Goal: Information Seeking & Learning: Check status

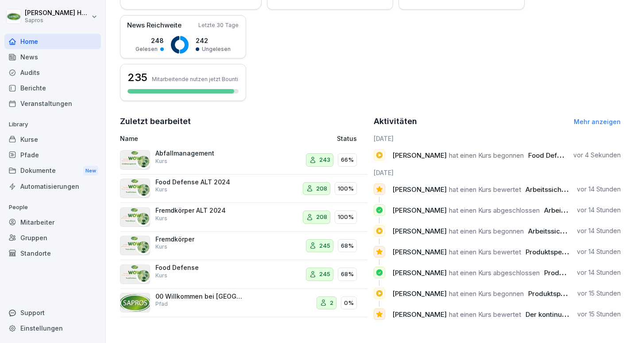
scroll to position [214, 0]
click at [44, 141] on div "Kurse" at bounding box center [52, 138] width 97 height 15
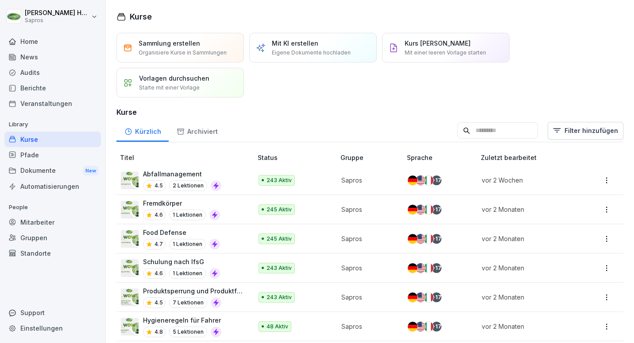
click at [71, 87] on div "Berichte" at bounding box center [52, 87] width 97 height 15
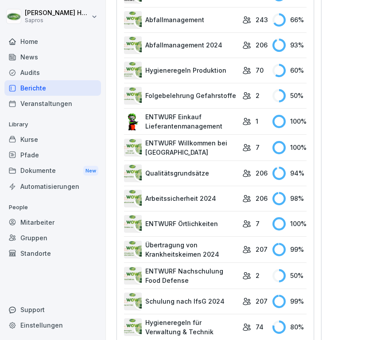
scroll to position [674, 0]
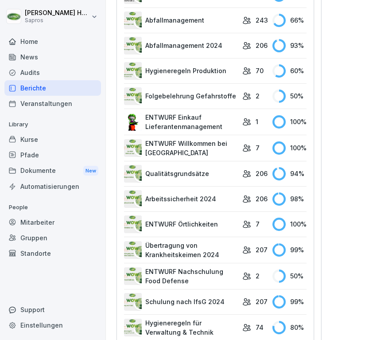
click at [181, 80] on td "Hygieneregeln Produktion" at bounding box center [181, 70] width 114 height 25
click at [196, 71] on link "Hygieneregeln Produktion" at bounding box center [181, 71] width 114 height 18
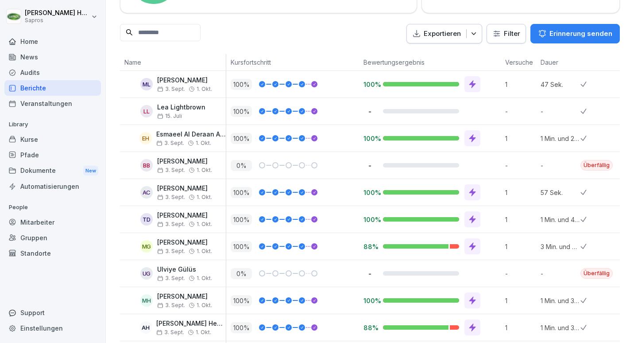
scroll to position [103, 0]
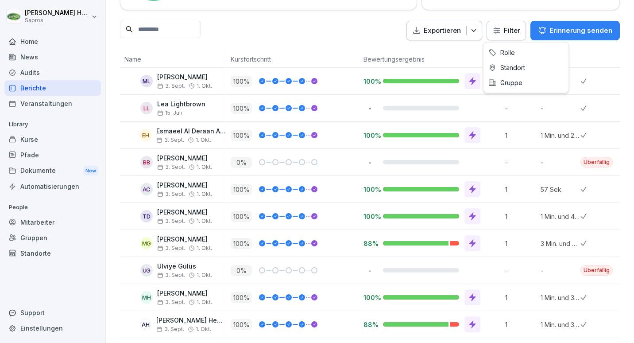
click at [503, 26] on html "Lena Höfer Sapros Home News Audits Berichte Veranstaltungen Library Kurse Pfade…" at bounding box center [317, 171] width 634 height 343
click at [469, 26] on icon "button" at bounding box center [473, 30] width 9 height 9
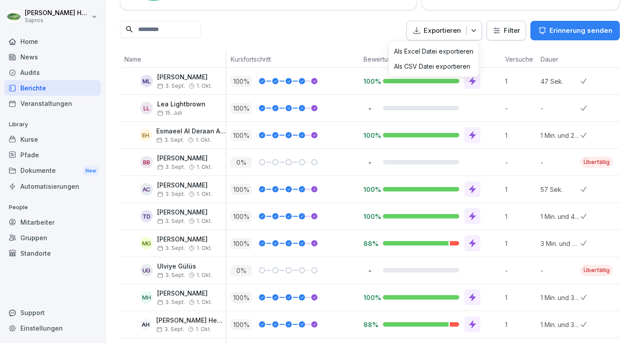
click at [469, 26] on icon "button" at bounding box center [473, 30] width 9 height 9
click at [542, 23] on button "Erinnerung senden" at bounding box center [574, 30] width 89 height 19
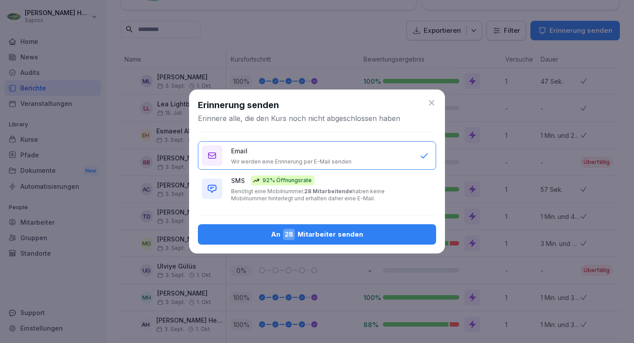
click at [429, 101] on icon at bounding box center [431, 102] width 9 height 9
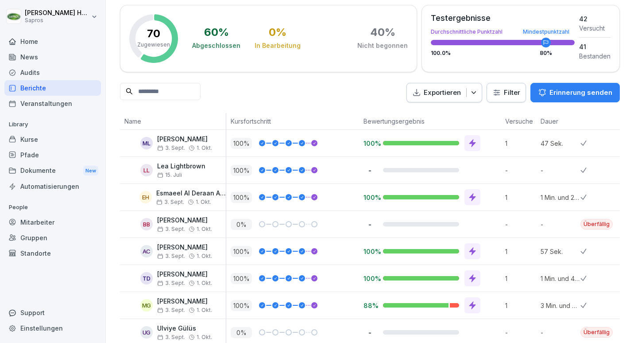
scroll to position [0, 0]
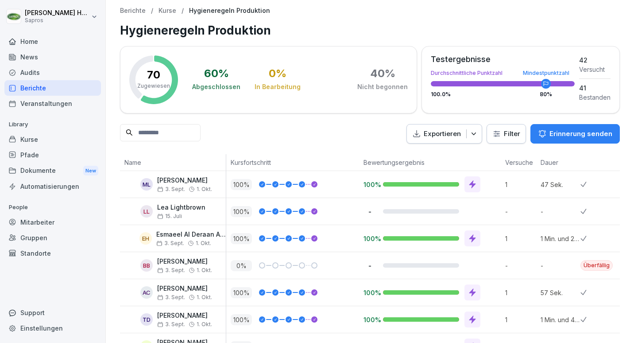
click at [64, 88] on div "Berichte" at bounding box center [52, 87] width 97 height 15
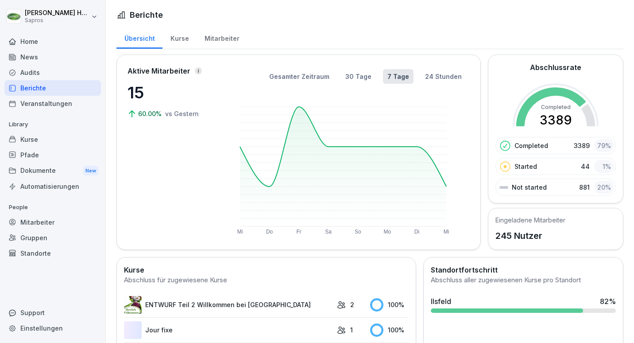
click at [230, 34] on div "Mitarbeiter" at bounding box center [222, 37] width 50 height 23
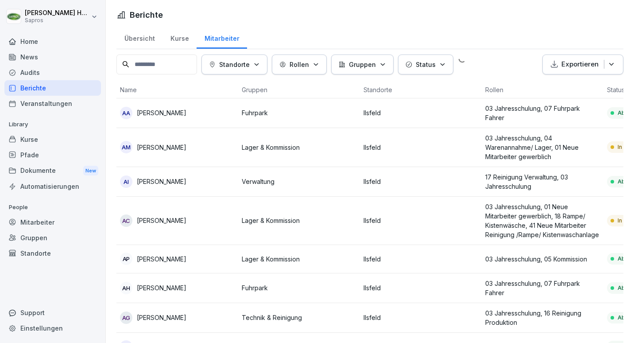
click at [223, 43] on div "Mitarbeiter" at bounding box center [222, 37] width 50 height 23
click at [612, 145] on div "In Bearbeitung" at bounding box center [633, 147] width 52 height 12
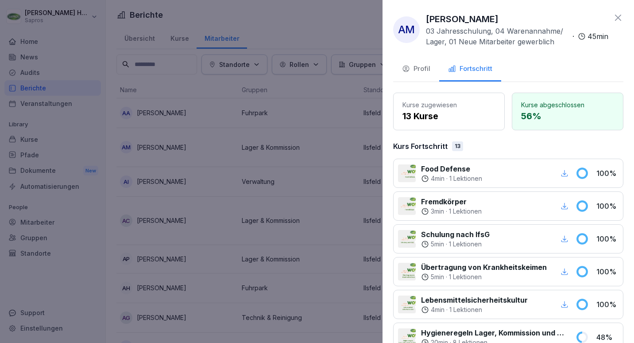
click at [329, 15] on div at bounding box center [317, 171] width 634 height 343
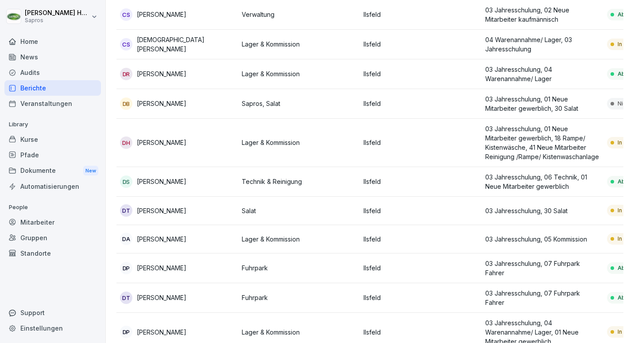
scroll to position [1703, 0]
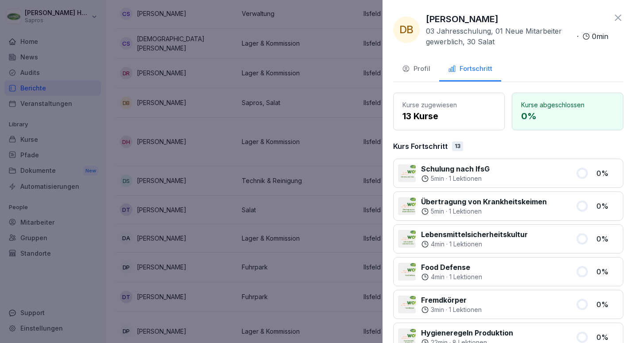
scroll to position [0, 0]
click at [409, 67] on icon "button" at bounding box center [406, 68] width 8 height 8
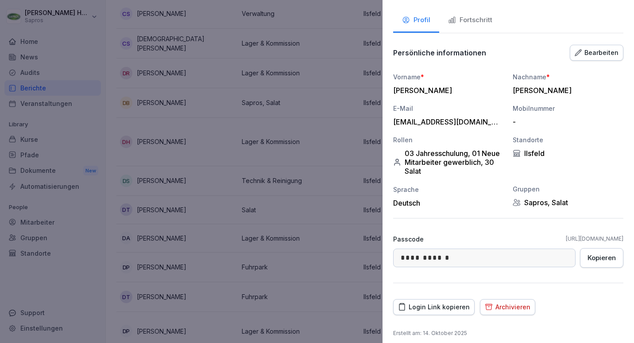
scroll to position [0, 0]
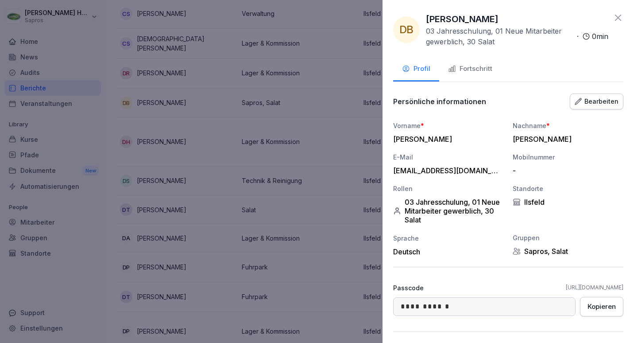
click at [613, 18] on icon at bounding box center [618, 17] width 11 height 11
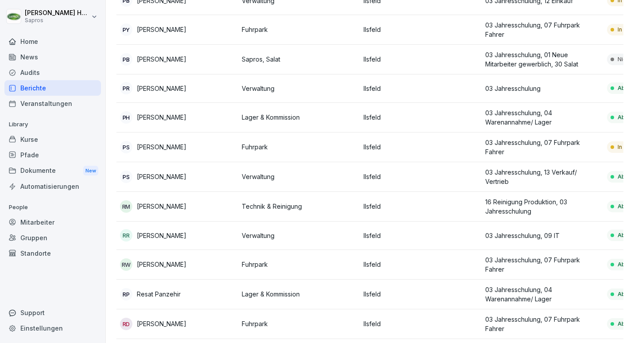
scroll to position [5850, 0]
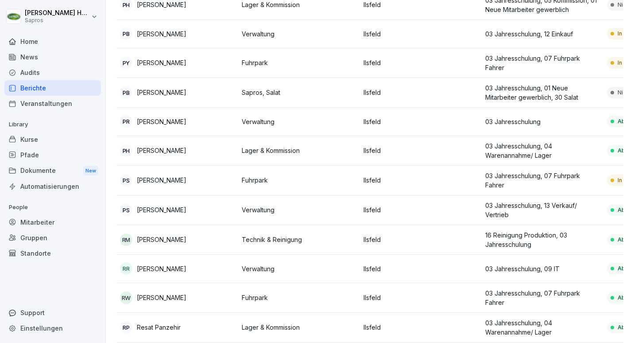
click at [610, 87] on div "Nicht begonnen" at bounding box center [635, 93] width 56 height 12
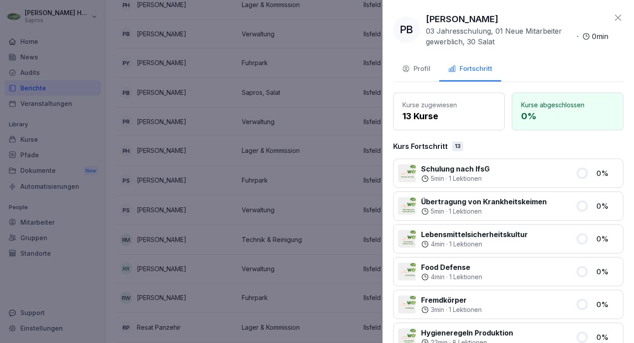
click at [410, 70] on icon "button" at bounding box center [406, 69] width 8 height 8
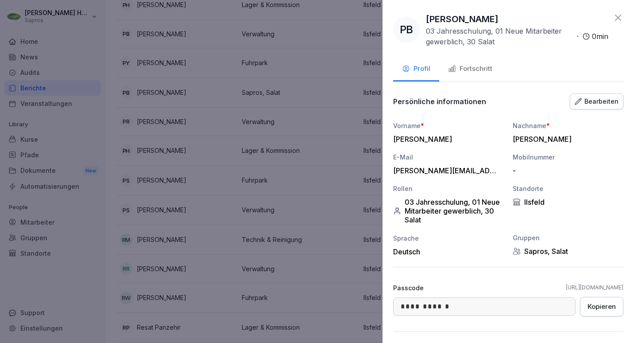
click at [311, 167] on div at bounding box center [317, 171] width 634 height 343
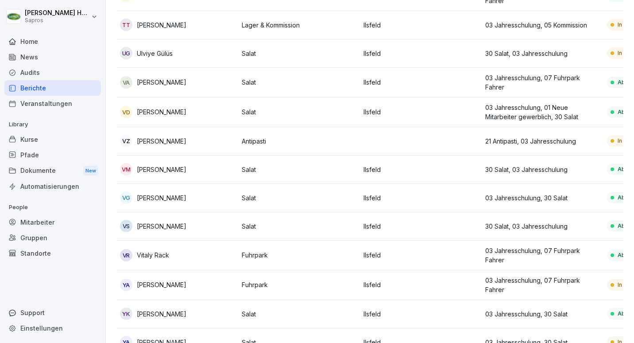
scroll to position [7167, 0]
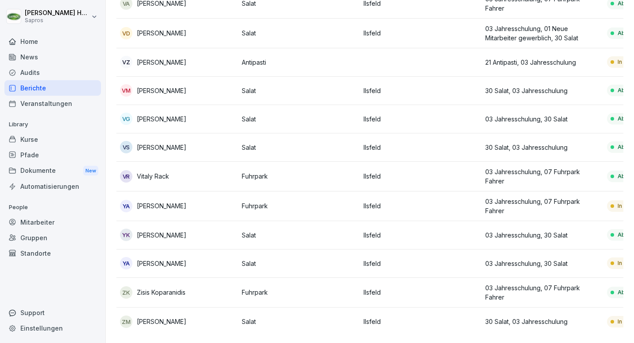
click at [472, 259] on p "Ilsfeld" at bounding box center [421, 263] width 115 height 9
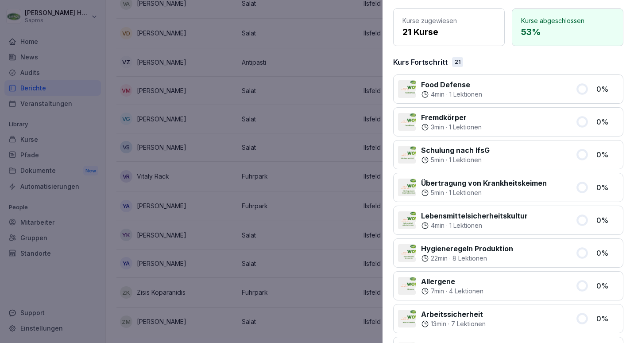
scroll to position [0, 0]
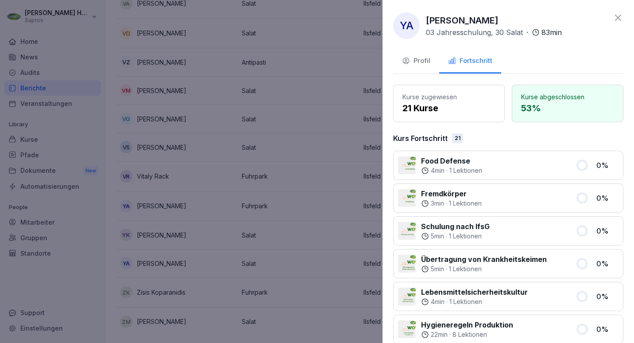
click at [424, 62] on div "Profil" at bounding box center [416, 61] width 28 height 10
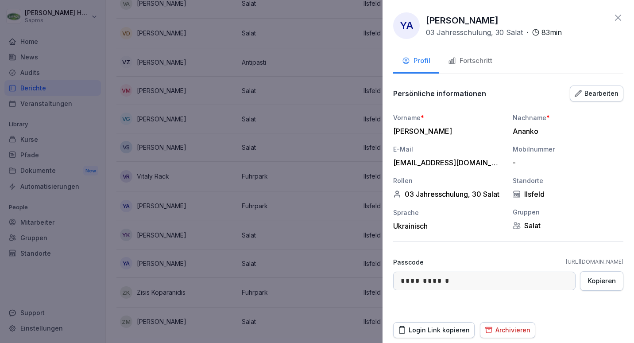
click at [613, 22] on icon at bounding box center [618, 17] width 11 height 11
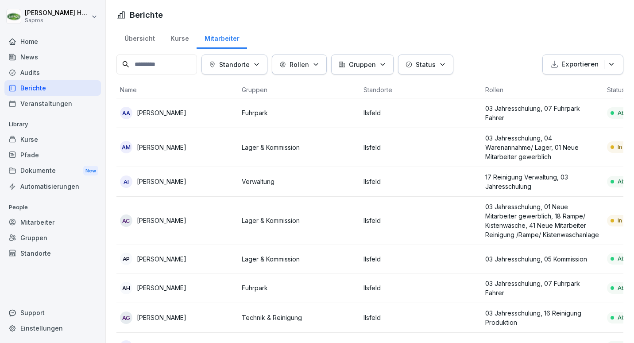
click at [180, 45] on div "Kurse" at bounding box center [179, 37] width 34 height 23
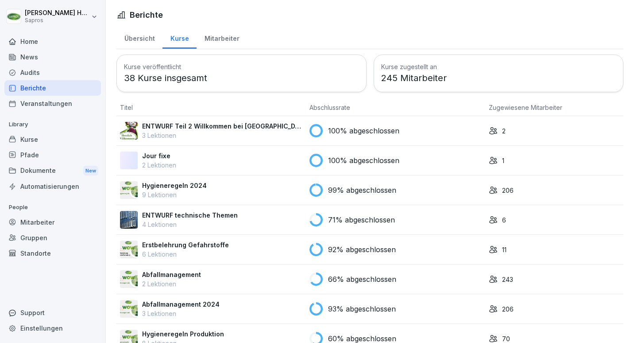
click at [151, 44] on div "Übersicht" at bounding box center [139, 37] width 46 height 23
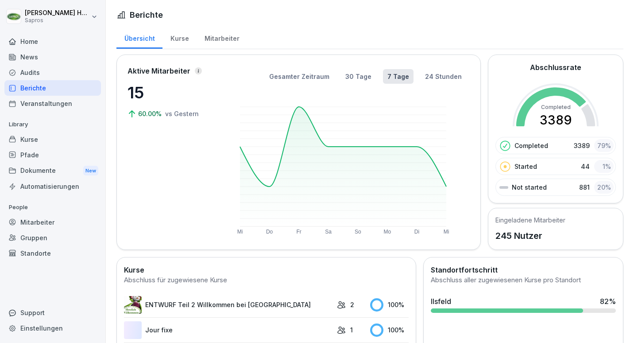
click at [240, 42] on div "Mitarbeiter" at bounding box center [222, 37] width 50 height 23
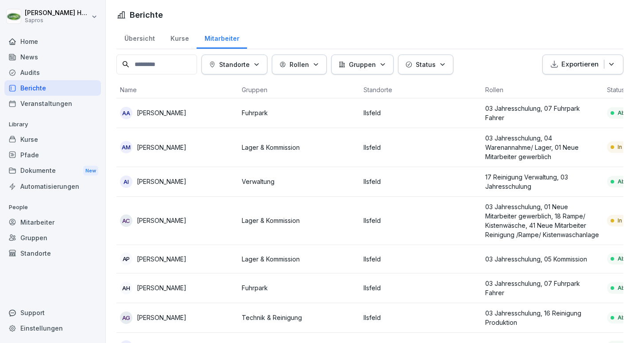
click at [607, 67] on icon "button" at bounding box center [611, 64] width 9 height 9
click at [592, 90] on div "Als Excel Datei exportieren" at bounding box center [572, 84] width 90 height 15
click at [178, 61] on input at bounding box center [156, 64] width 81 height 20
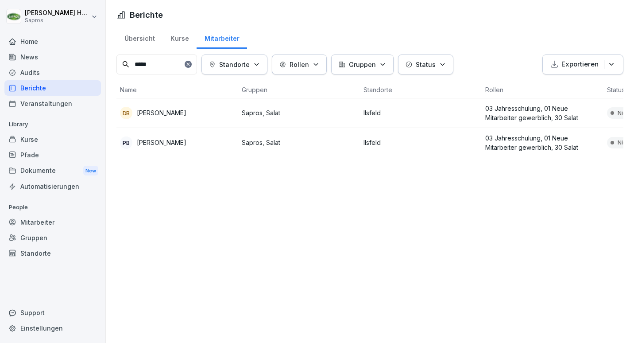
type input "*****"
click at [611, 139] on div "Nicht begonnen" at bounding box center [635, 143] width 56 height 12
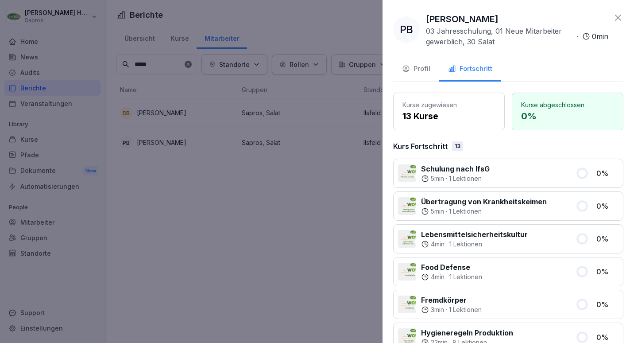
click at [427, 65] on div "Profil" at bounding box center [416, 69] width 28 height 10
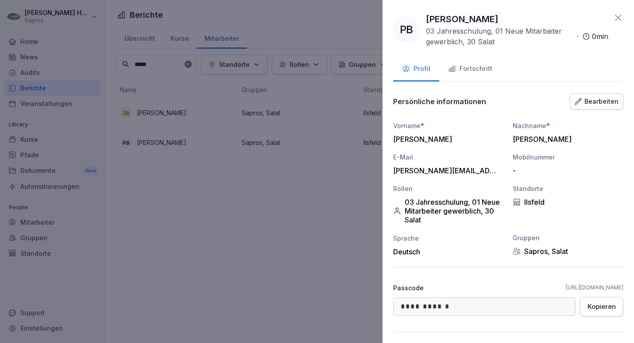
click at [613, 13] on icon at bounding box center [618, 17] width 11 height 11
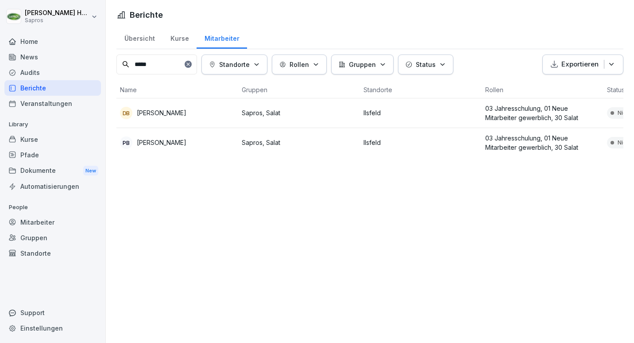
click at [190, 64] on icon at bounding box center [187, 64] width 3 height 3
click at [192, 64] on div at bounding box center [188, 64] width 7 height 7
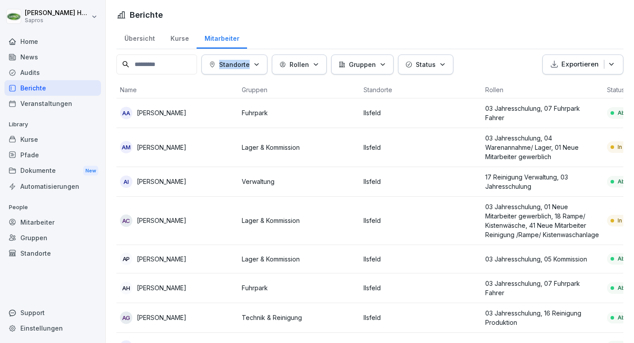
drag, startPoint x: 192, startPoint y: 62, endPoint x: 185, endPoint y: 62, distance: 7.1
click at [185, 62] on input at bounding box center [156, 64] width 81 height 20
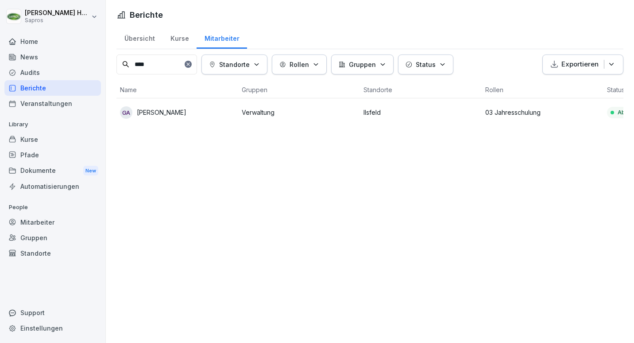
type input "****"
click at [610, 114] on div "Abgeschlossen" at bounding box center [635, 113] width 56 height 12
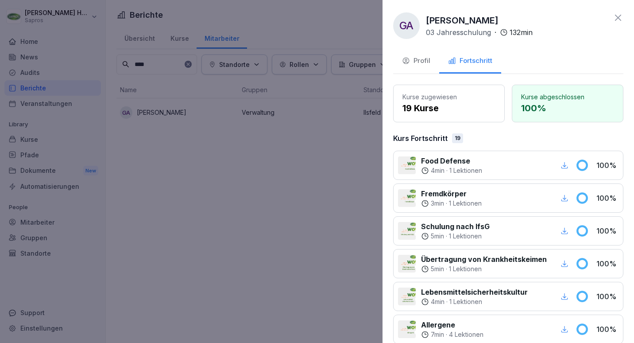
scroll to position [497, 0]
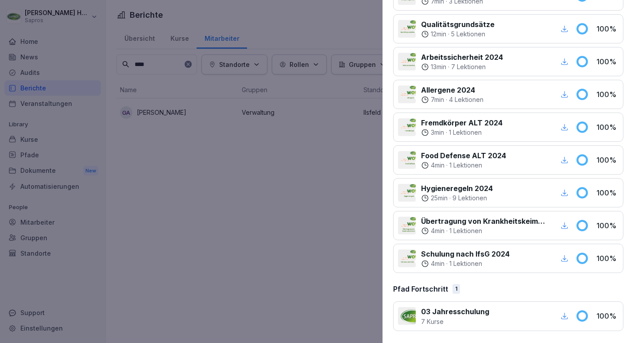
click at [447, 321] on p "7 Kurse" at bounding box center [455, 321] width 68 height 9
click at [243, 216] on div at bounding box center [317, 171] width 634 height 343
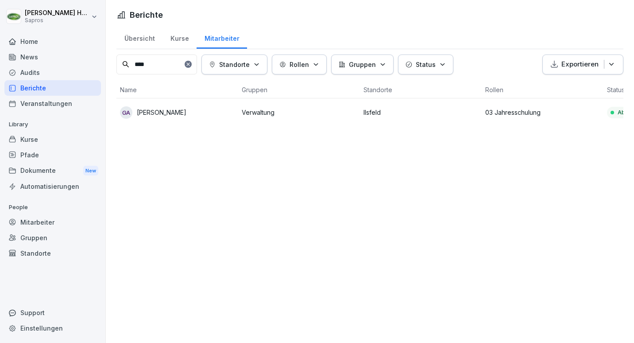
click at [41, 161] on div "Pfade" at bounding box center [52, 154] width 97 height 15
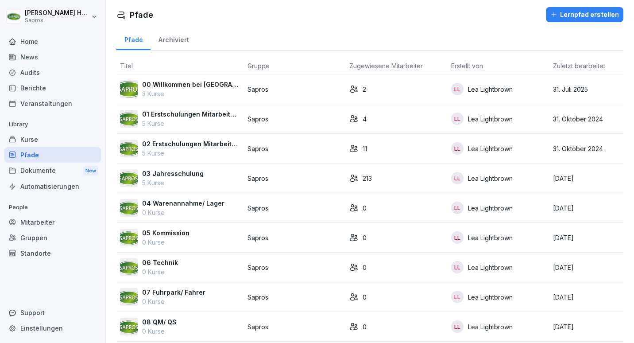
scroll to position [2, 0]
click at [178, 167] on td "03 Jahresschulung 5 Kurse" at bounding box center [180, 178] width 128 height 30
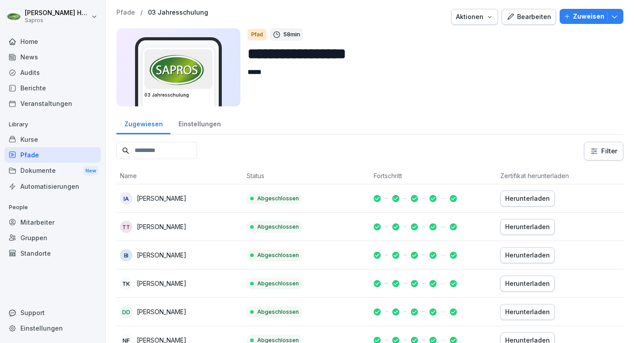
scroll to position [4, 0]
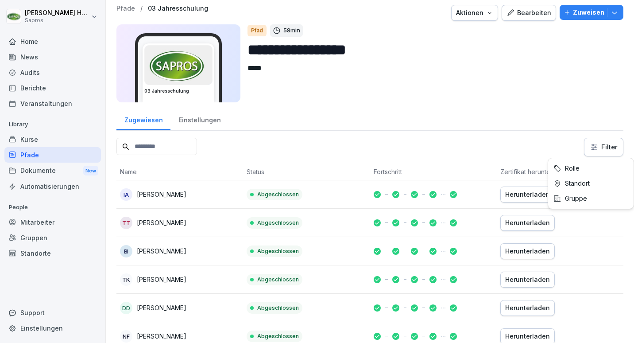
click at [607, 141] on html "**********" at bounding box center [317, 171] width 634 height 343
click at [573, 142] on html "**********" at bounding box center [317, 171] width 634 height 343
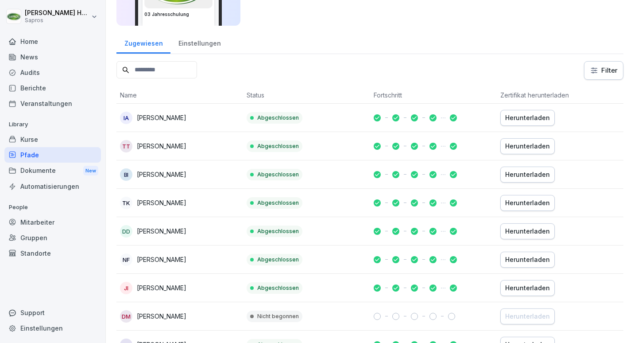
scroll to position [0, 0]
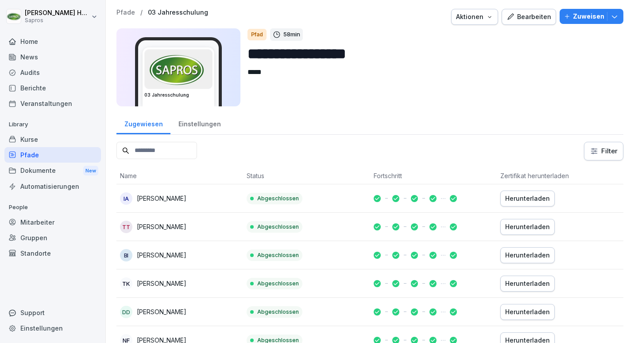
click at [216, 120] on div "Einstellungen" at bounding box center [199, 123] width 58 height 23
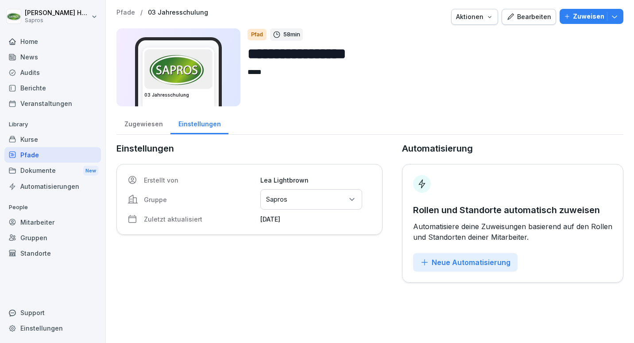
click at [143, 122] on div "Zugewiesen" at bounding box center [143, 123] width 54 height 23
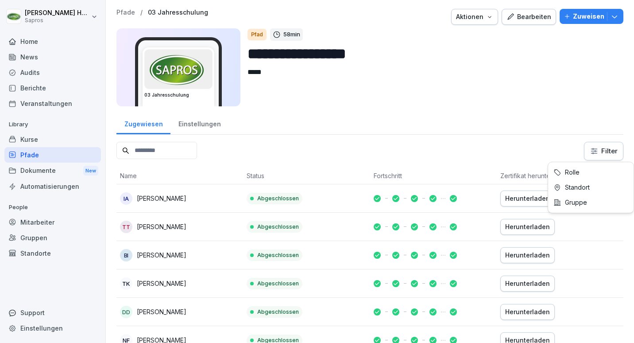
click at [588, 152] on html "**********" at bounding box center [317, 171] width 634 height 343
click at [530, 132] on html "**********" at bounding box center [317, 171] width 634 height 343
